Goal: Find specific page/section: Find specific page/section

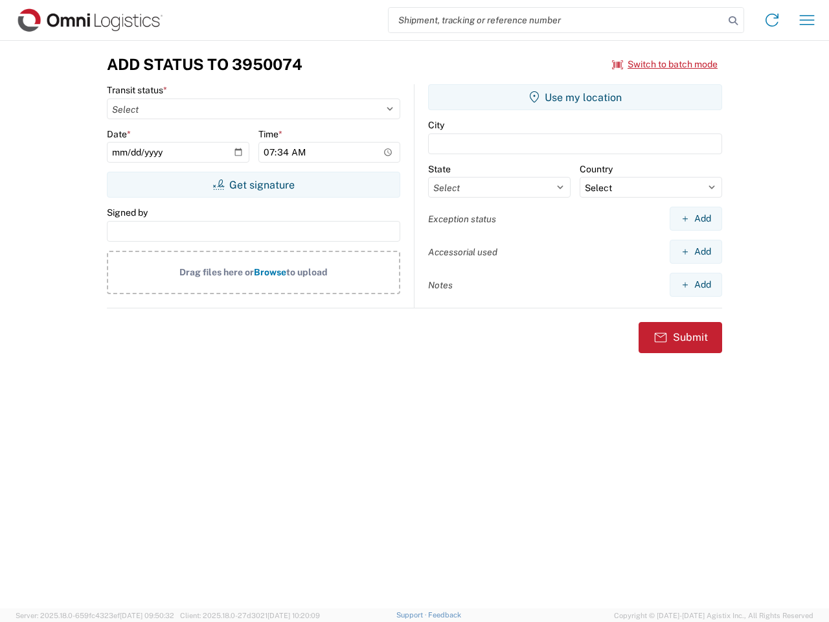
click at [557, 20] on input "search" at bounding box center [557, 20] width 336 height 25
click at [734, 21] on icon at bounding box center [734, 21] width 18 height 18
click at [772, 20] on icon at bounding box center [772, 20] width 21 height 21
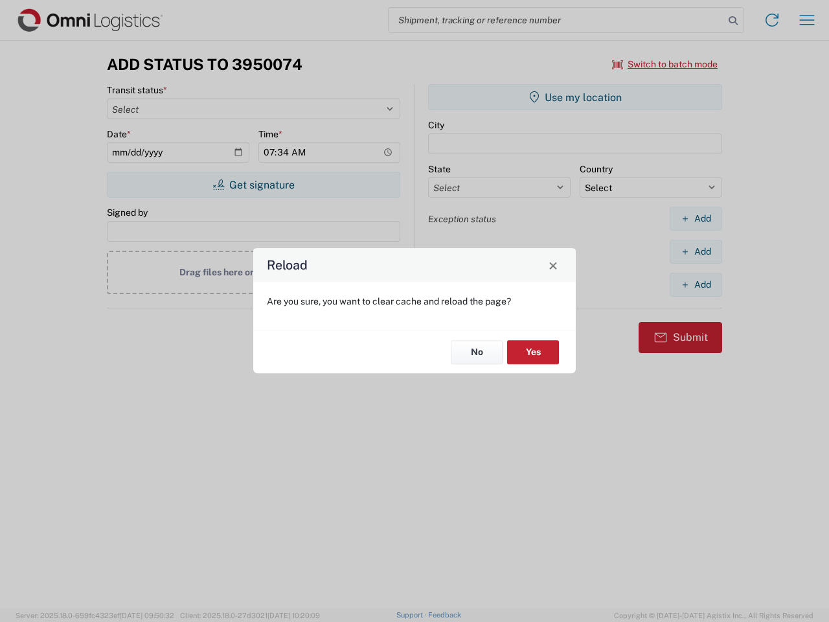
click at [807, 20] on div "Reload Are you sure, you want to clear cache and reload the page? No Yes" at bounding box center [414, 311] width 829 height 622
click at [666, 64] on div "Reload Are you sure, you want to clear cache and reload the page? No Yes" at bounding box center [414, 311] width 829 height 622
click at [253, 185] on div "Reload Are you sure, you want to clear cache and reload the page? No Yes" at bounding box center [414, 311] width 829 height 622
click at [575, 97] on div "Reload Are you sure, you want to clear cache and reload the page? No Yes" at bounding box center [414, 311] width 829 height 622
click at [696, 218] on div "Reload Are you sure, you want to clear cache and reload the page? No Yes" at bounding box center [414, 311] width 829 height 622
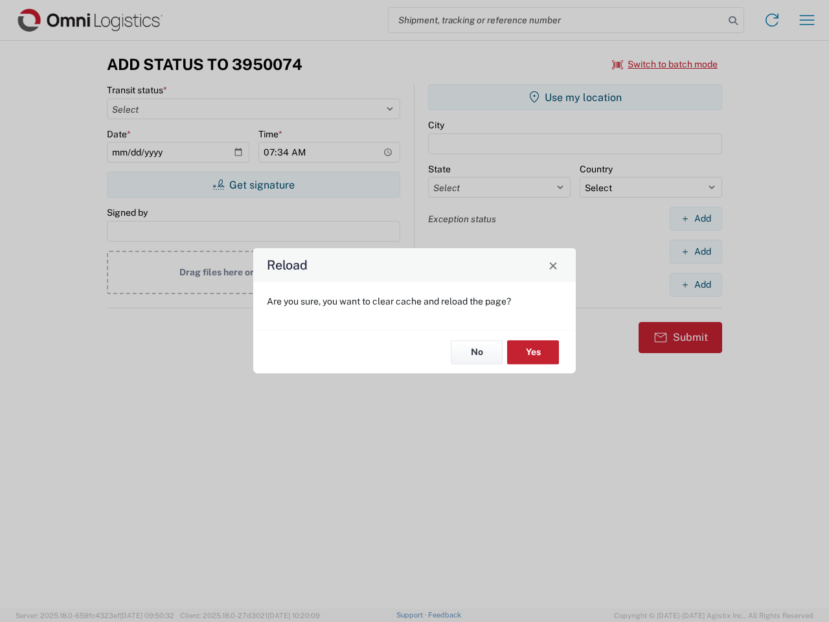
click at [696, 251] on div "Reload Are you sure, you want to clear cache and reload the page? No Yes" at bounding box center [414, 311] width 829 height 622
click at [696, 284] on div "Reload Are you sure, you want to clear cache and reload the page? No Yes" at bounding box center [414, 311] width 829 height 622
